Goal: Information Seeking & Learning: Find specific fact

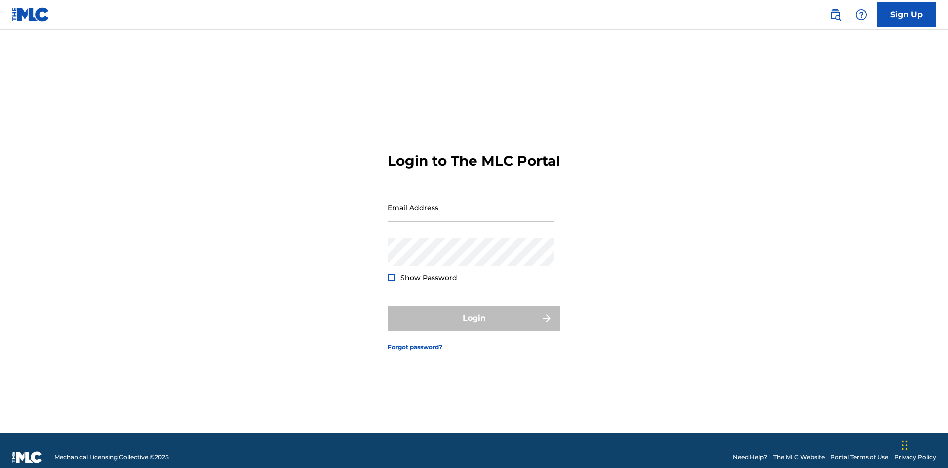
scroll to position [13, 0]
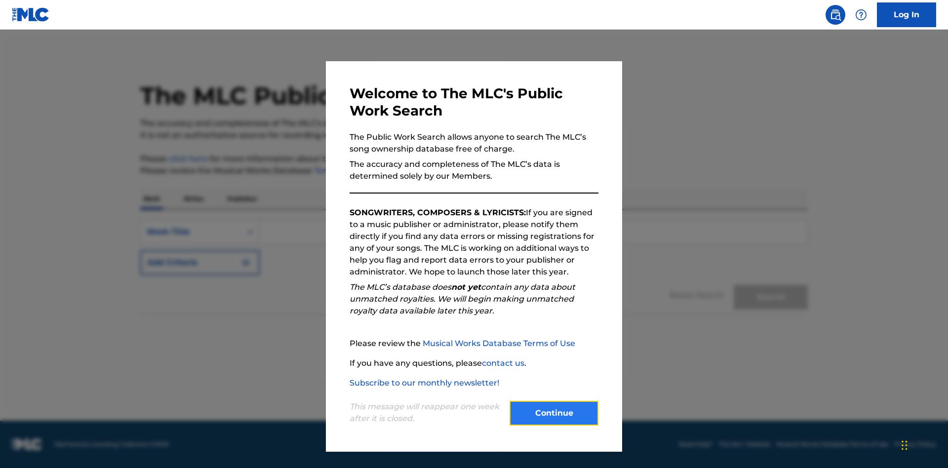
click at [554, 413] on button "Continue" at bounding box center [553, 413] width 89 height 25
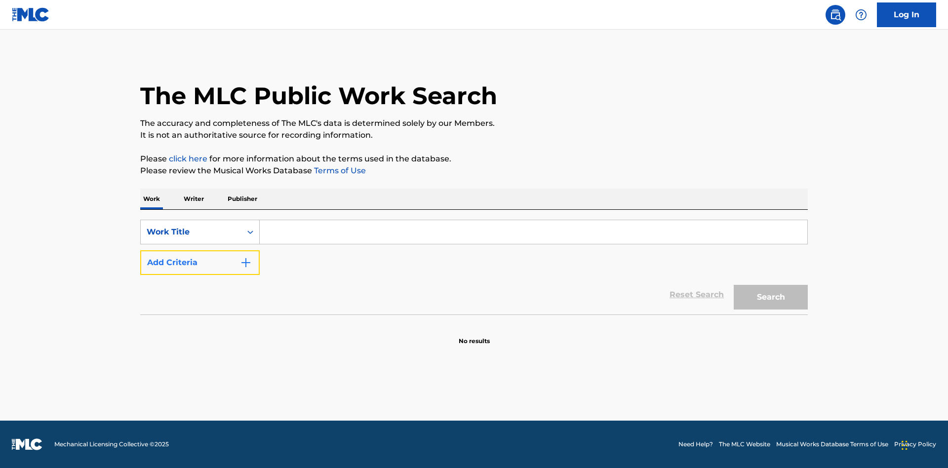
click at [200, 263] on button "Add Criteria" at bounding box center [199, 262] width 119 height 25
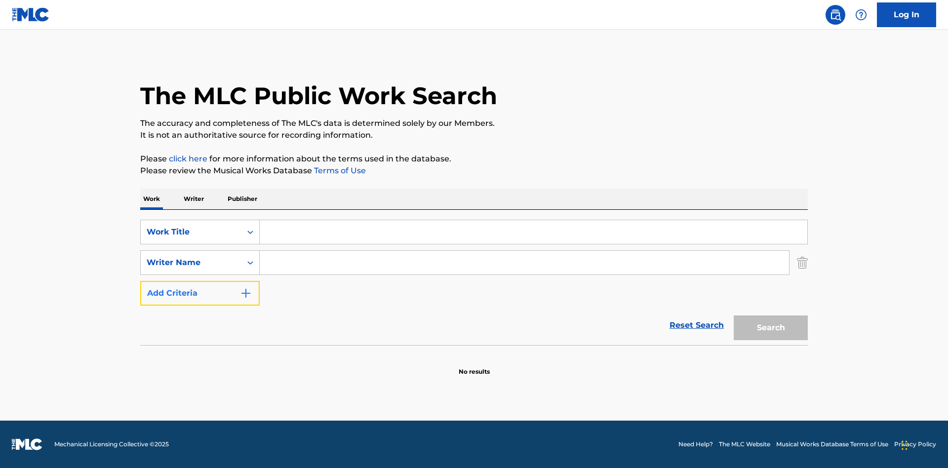
click at [200, 293] on button "Add Criteria" at bounding box center [199, 293] width 119 height 25
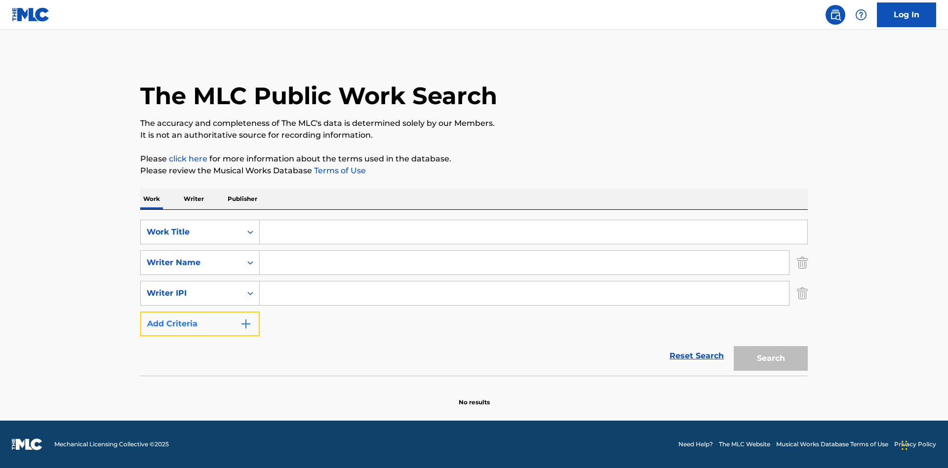
click at [200, 324] on button "Add Criteria" at bounding box center [199, 323] width 119 height 25
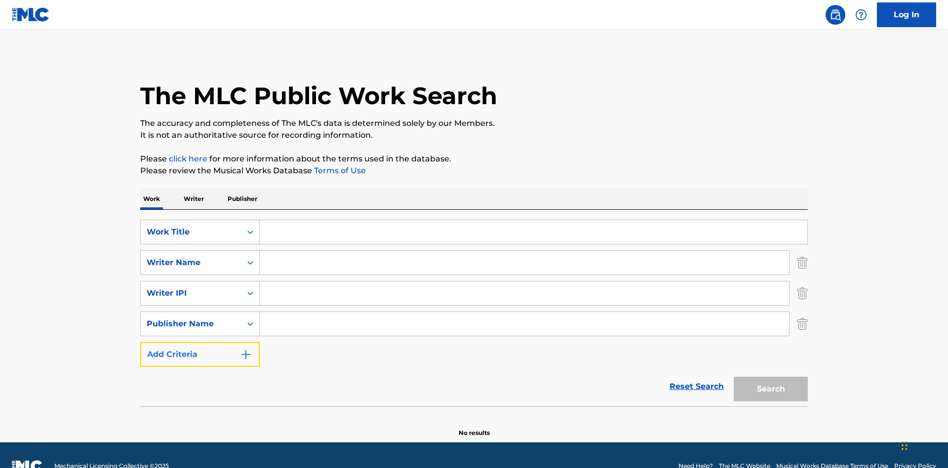
click at [200, 342] on button "Add Criteria" at bounding box center [199, 354] width 119 height 25
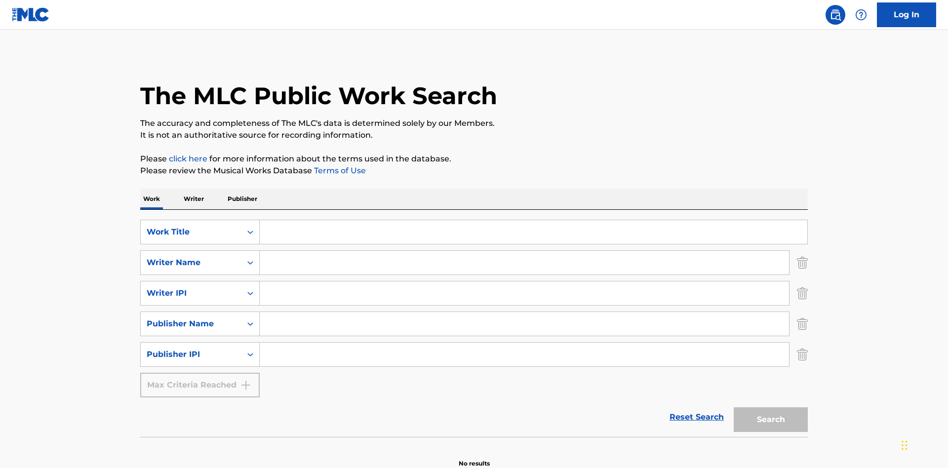
scroll to position [22, 0]
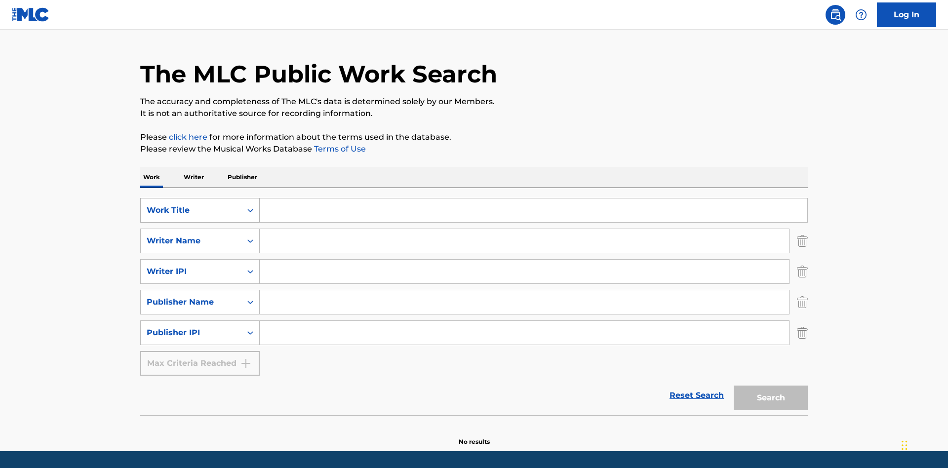
click at [191, 204] on div "Work Title" at bounding box center [191, 210] width 89 height 12
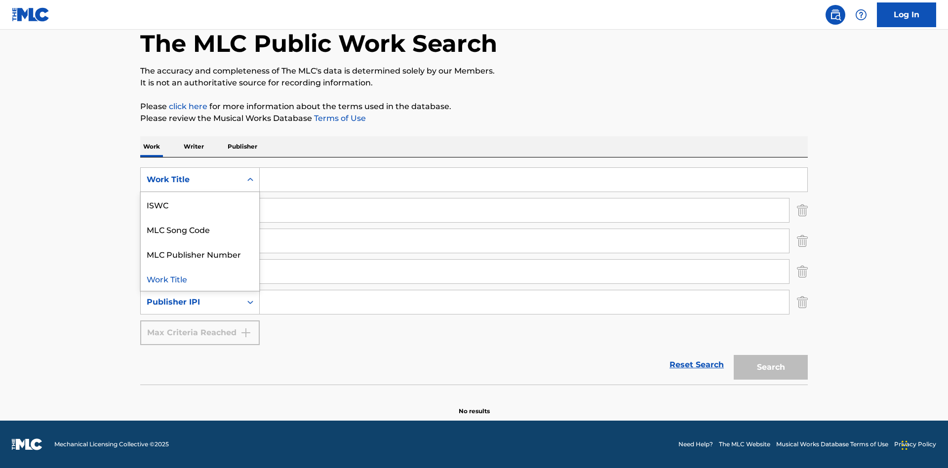
click at [200, 204] on div "ISWC" at bounding box center [200, 204] width 118 height 25
click at [191, 210] on div "Writer Name" at bounding box center [191, 210] width 89 height 12
click at [200, 235] on div "MLC Publisher Number" at bounding box center [200, 235] width 118 height 25
click at [191, 241] on div "Writer IPI" at bounding box center [191, 241] width 89 height 12
click at [200, 266] on div "Writer Name" at bounding box center [200, 265] width 118 height 25
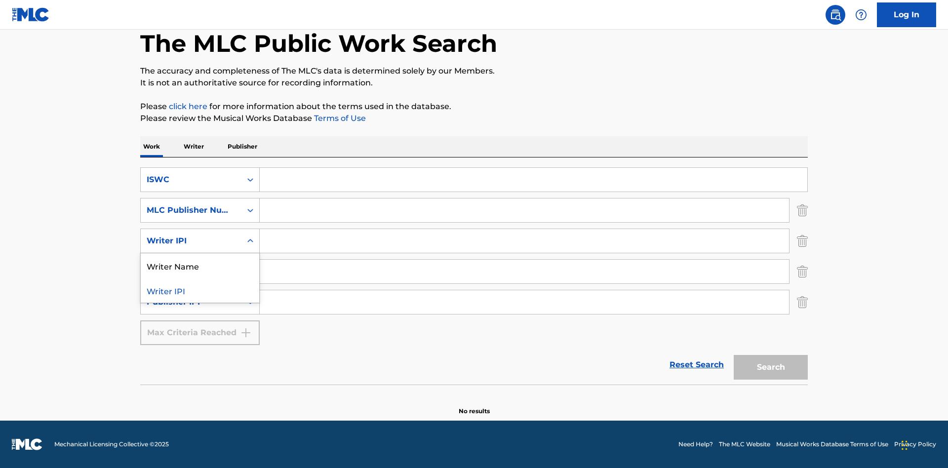
click at [191, 272] on div "Publisher Name" at bounding box center [191, 272] width 89 height 12
click at [200, 296] on div "Writer IPI" at bounding box center [200, 296] width 118 height 25
click at [191, 302] on div "Publisher IPI" at bounding box center [191, 302] width 89 height 12
click at [200, 327] on div "Publisher Name" at bounding box center [200, 326] width 118 height 25
click at [533, 180] on input "Search Form" at bounding box center [533, 180] width 547 height 24
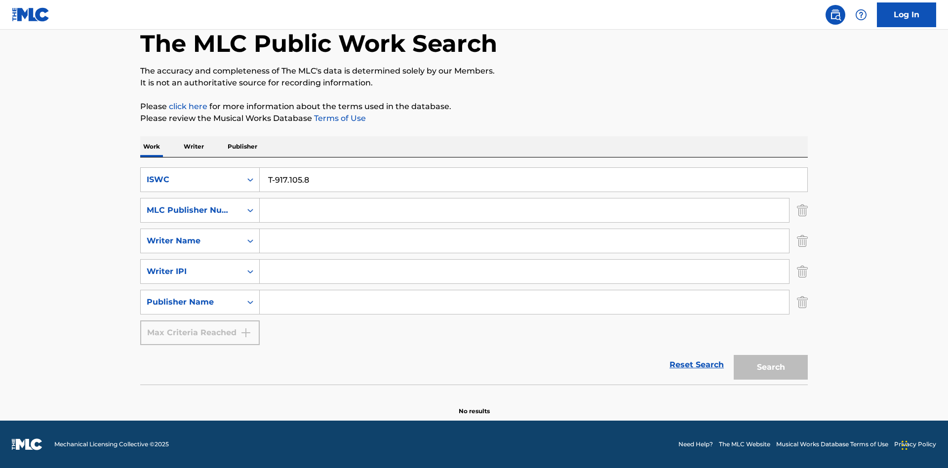
type input "T-917.105.8"
click at [524, 210] on input "Search Form" at bounding box center [524, 210] width 529 height 24
type input "P06967"
click at [524, 241] on input "Search Form" at bounding box center [524, 241] width 529 height 24
type input "DRAACO DALLAS AVENTURA"
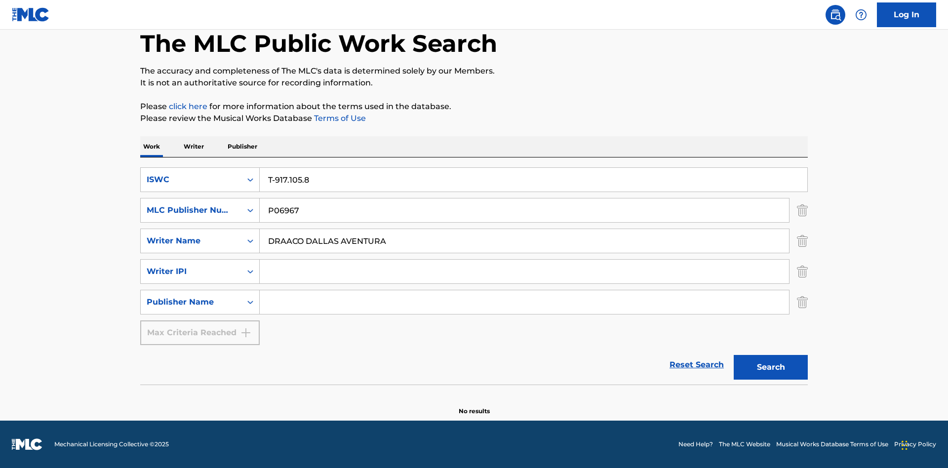
click at [524, 272] on input "Search Form" at bounding box center [524, 272] width 529 height 24
type input "00766422818"
click at [524, 302] on input "Search Form" at bounding box center [524, 302] width 529 height 24
type input "DRAACO AVENTURA PUB DESIGNEE"
click at [771, 367] on button "Search" at bounding box center [771, 367] width 74 height 25
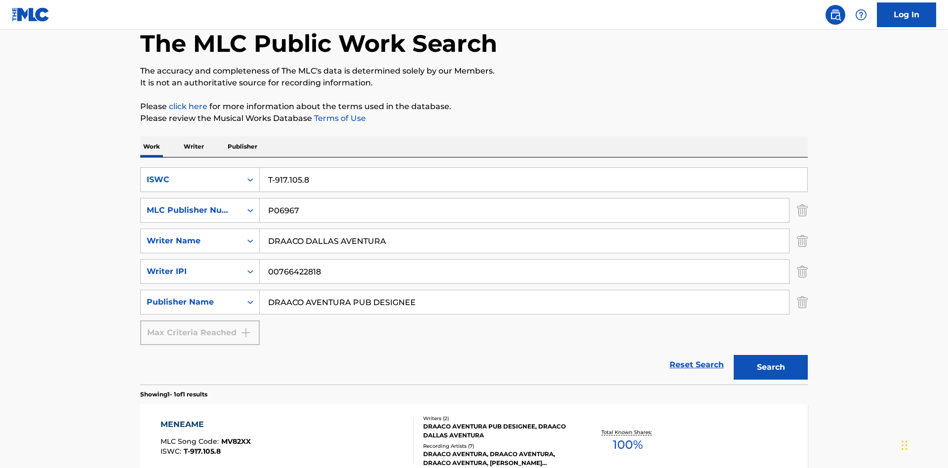
click at [205, 419] on div "MENEAME" at bounding box center [205, 425] width 90 height 12
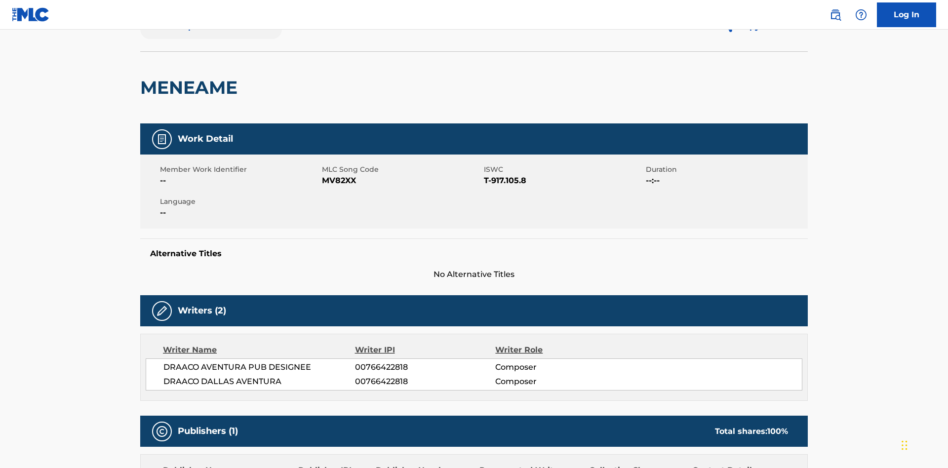
click at [210, 39] on button "< Back to public search results" at bounding box center [211, 26] width 142 height 25
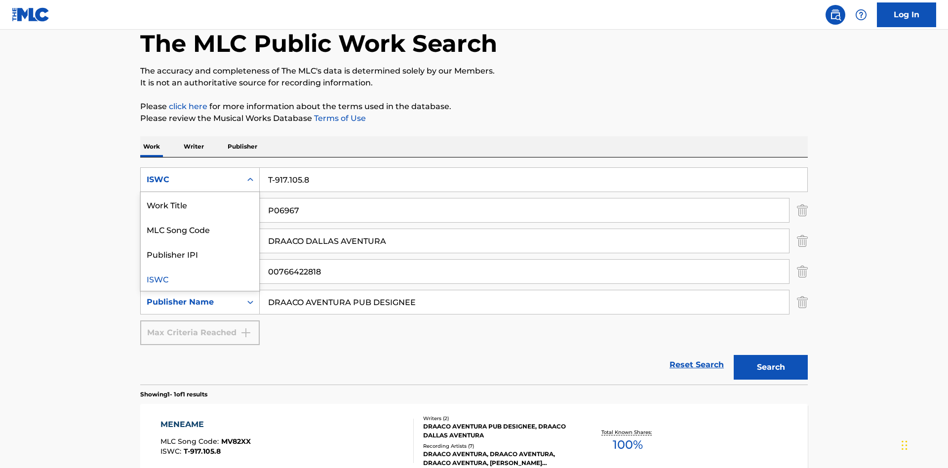
click at [200, 217] on div "MLC Song Code" at bounding box center [200, 229] width 118 height 25
click at [191, 204] on div "MLC Publisher Number" at bounding box center [191, 210] width 89 height 12
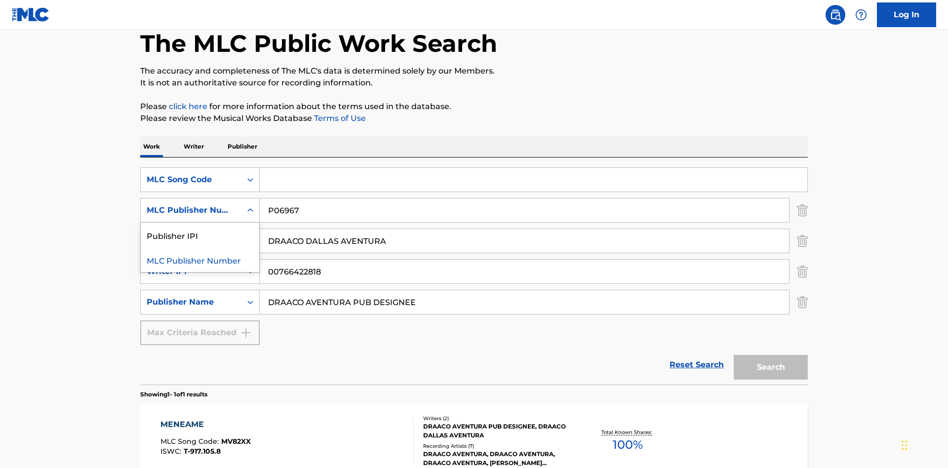
click at [200, 223] on div "Publisher IPI" at bounding box center [200, 235] width 118 height 25
click at [533, 168] on input "Search Form" at bounding box center [533, 180] width 547 height 24
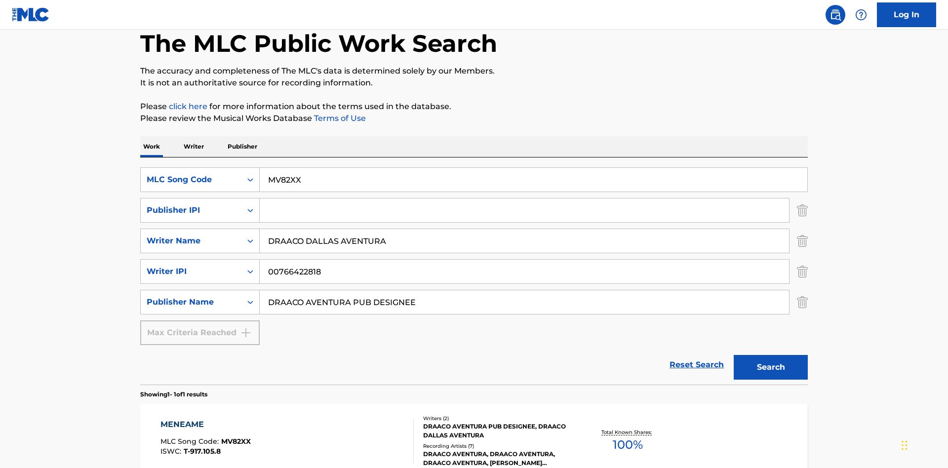
type input "MV82XX"
click at [524, 198] on input "Search Form" at bounding box center [524, 210] width 529 height 24
type input "00766422818"
click at [771, 355] on button "Search" at bounding box center [771, 367] width 74 height 25
click at [205, 419] on div "MENEAME" at bounding box center [205, 425] width 90 height 12
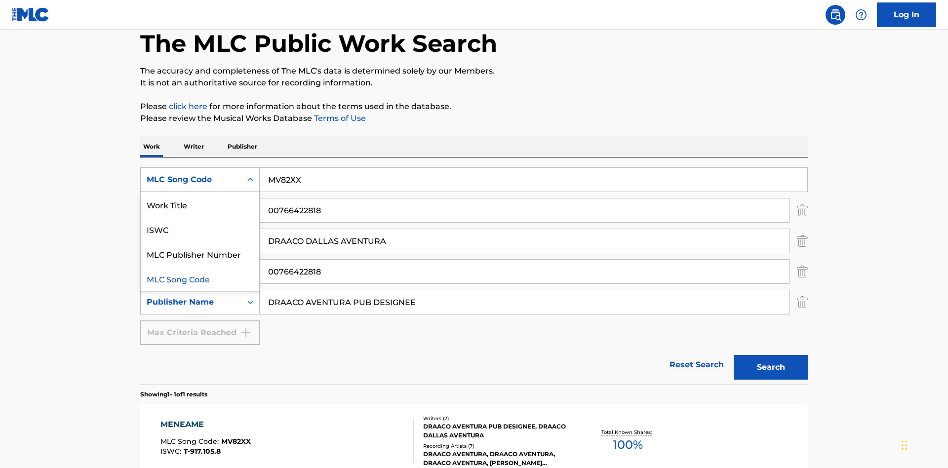
click at [200, 192] on div "Work Title" at bounding box center [200, 204] width 118 height 25
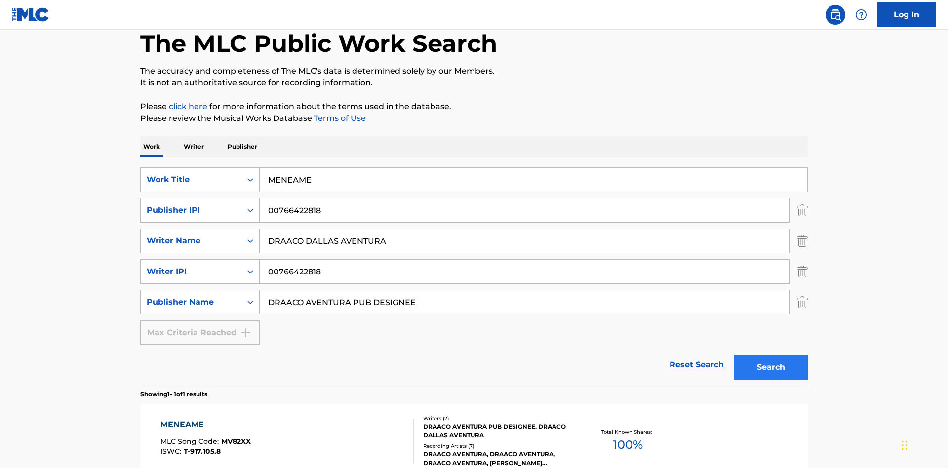
type input "MENEAME"
click at [771, 355] on button "Search" at bounding box center [771, 367] width 74 height 25
